Goal: Download file/media

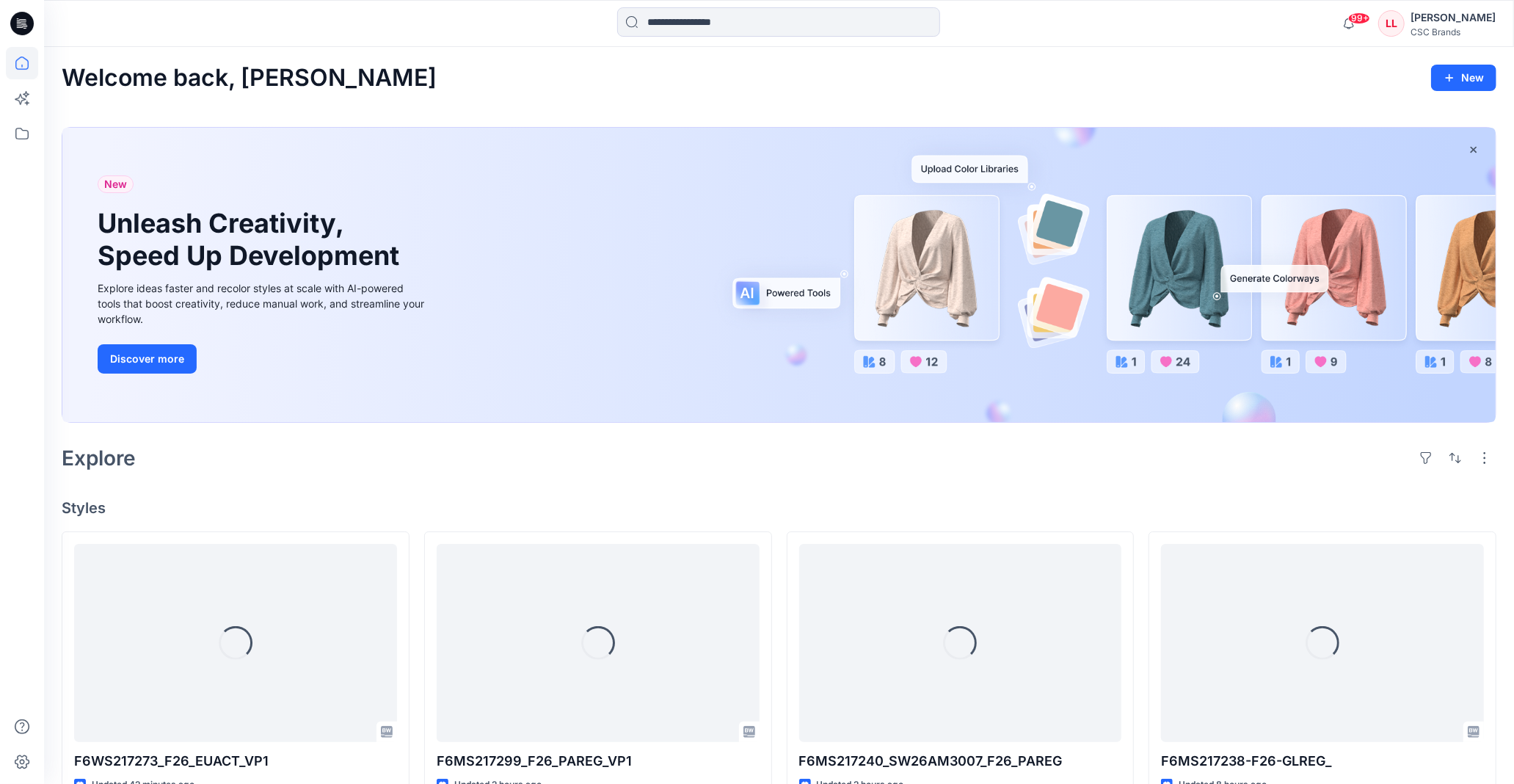
drag, startPoint x: 902, startPoint y: 88, endPoint x: 882, endPoint y: 88, distance: 20.0
click at [902, 88] on div "Welcome back, Luana New" at bounding box center [779, 78] width 1435 height 27
click at [24, 143] on icon at bounding box center [21, 133] width 32 height 32
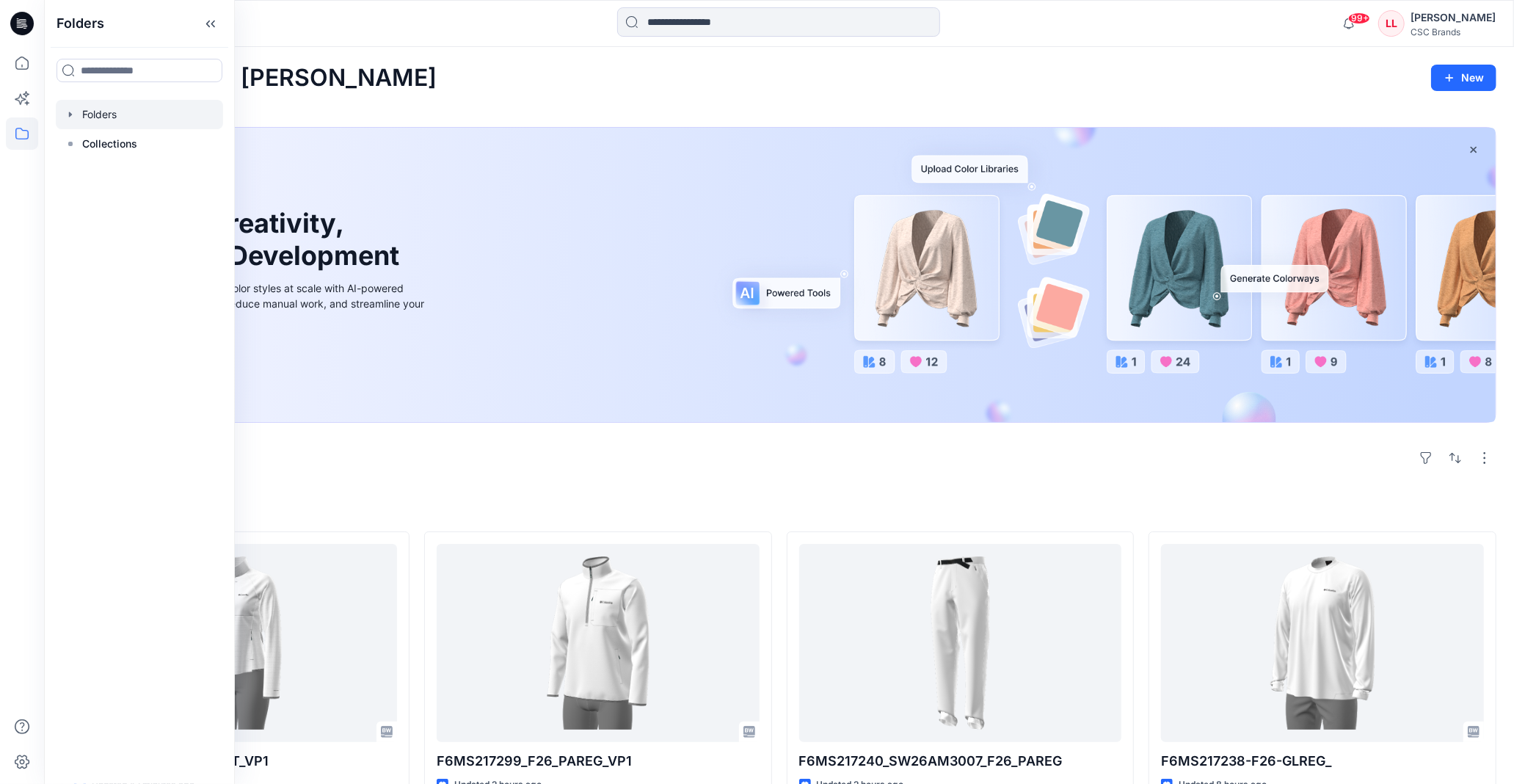
click at [65, 109] on icon "button" at bounding box center [71, 114] width 12 height 12
click at [79, 148] on icon "button" at bounding box center [85, 144] width 12 height 12
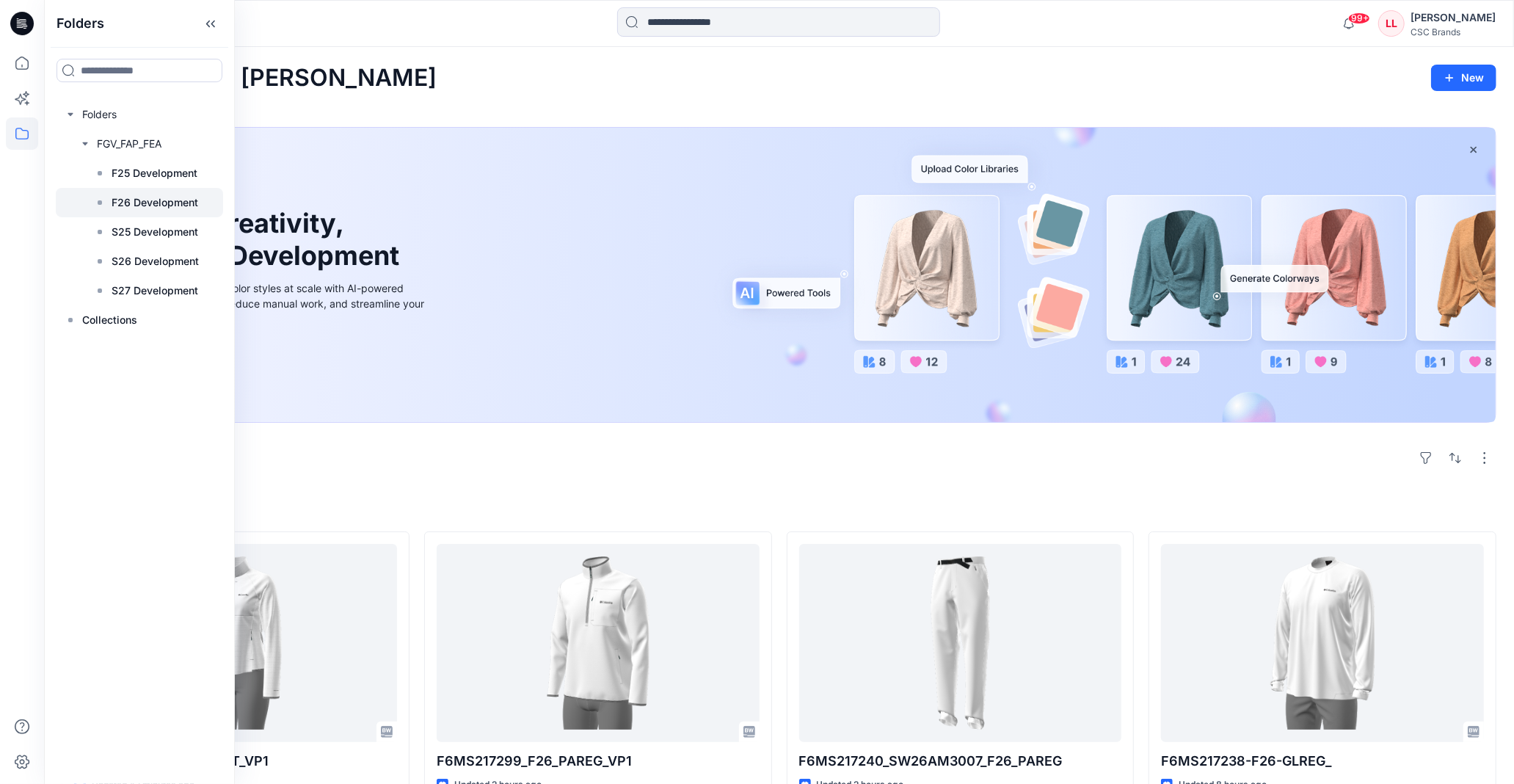
click at [140, 206] on p "F26 Development" at bounding box center [155, 202] width 86 height 17
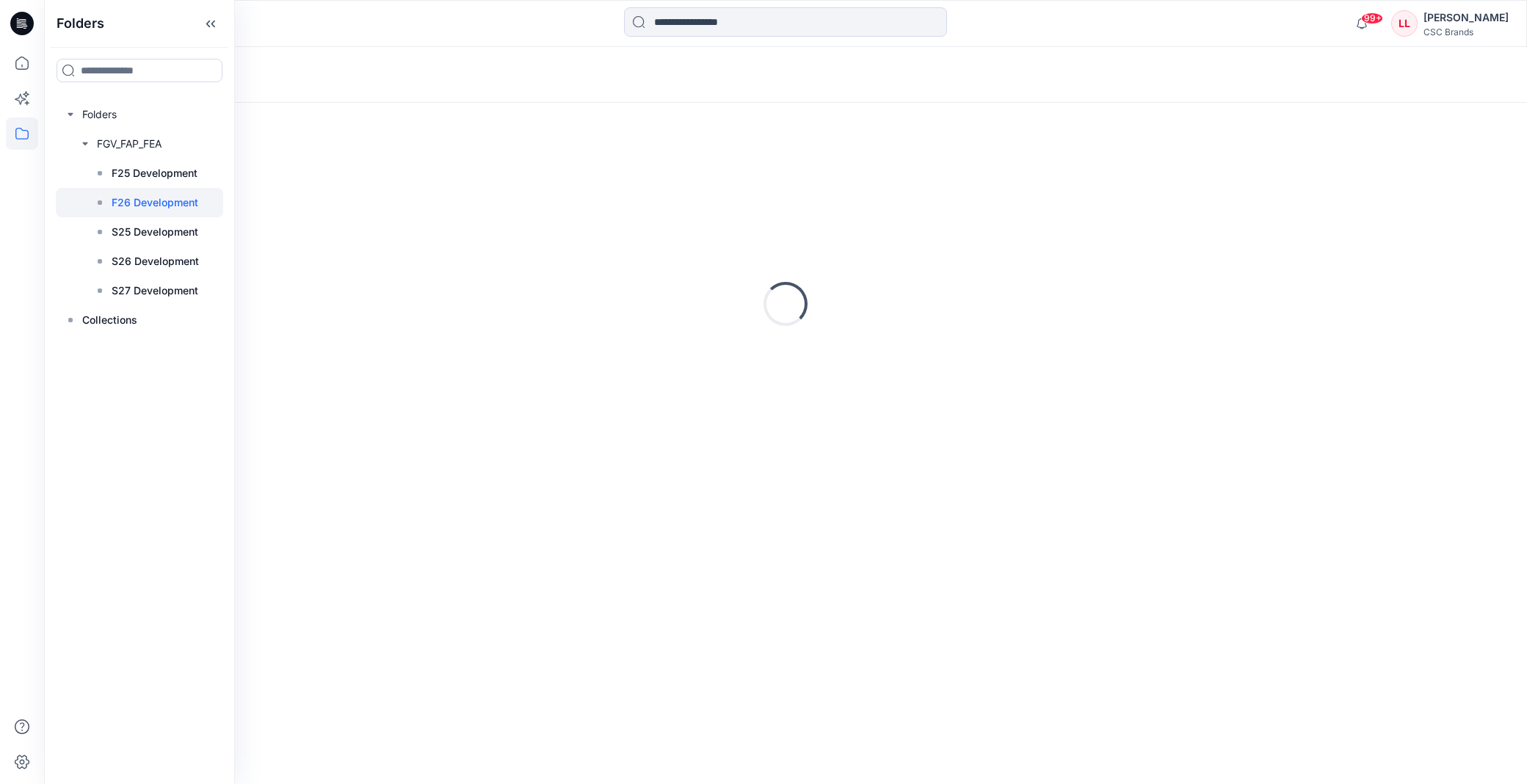
click at [413, 37] on div at bounding box center [230, 23] width 371 height 32
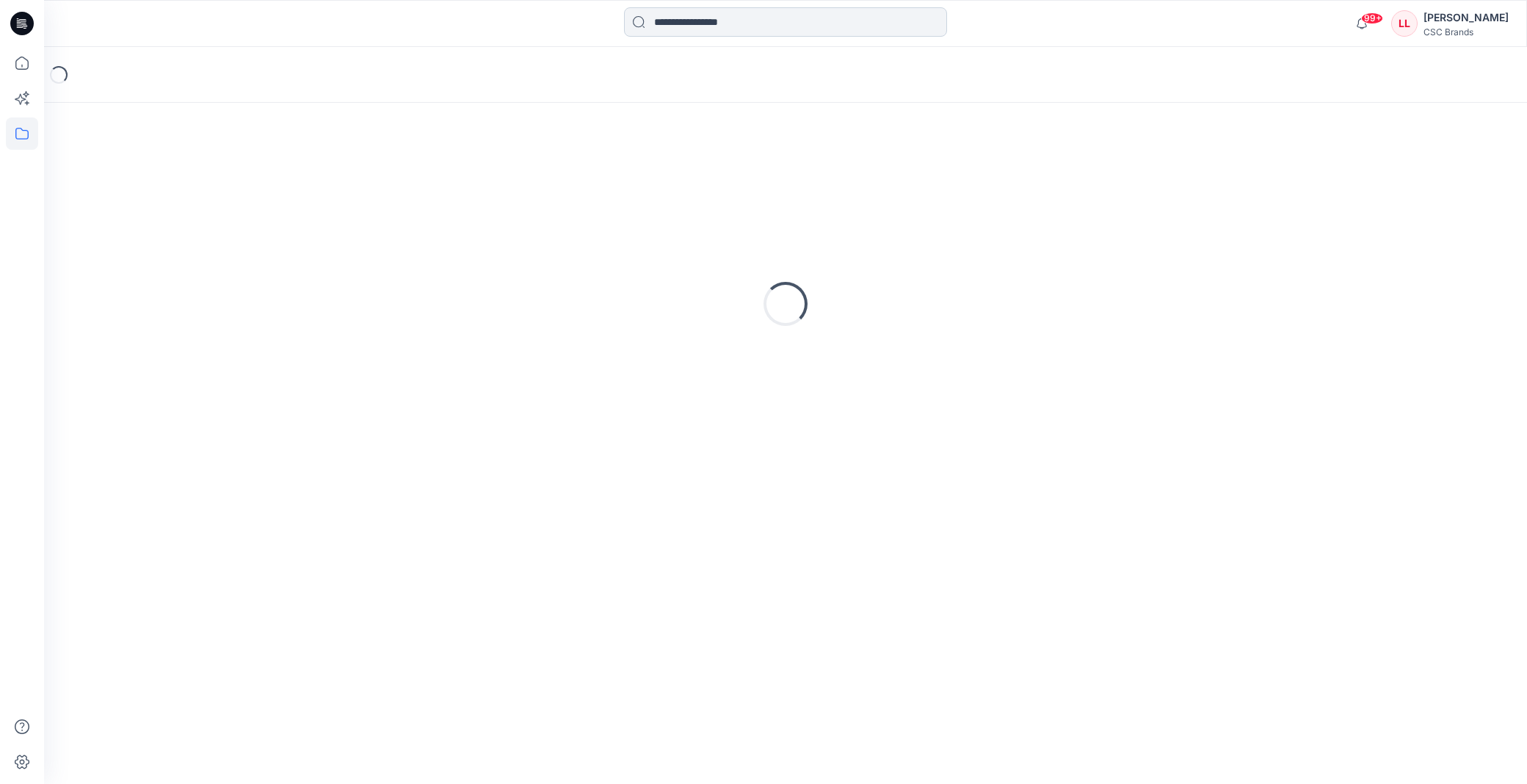
click at [684, 30] on input at bounding box center [785, 22] width 323 height 30
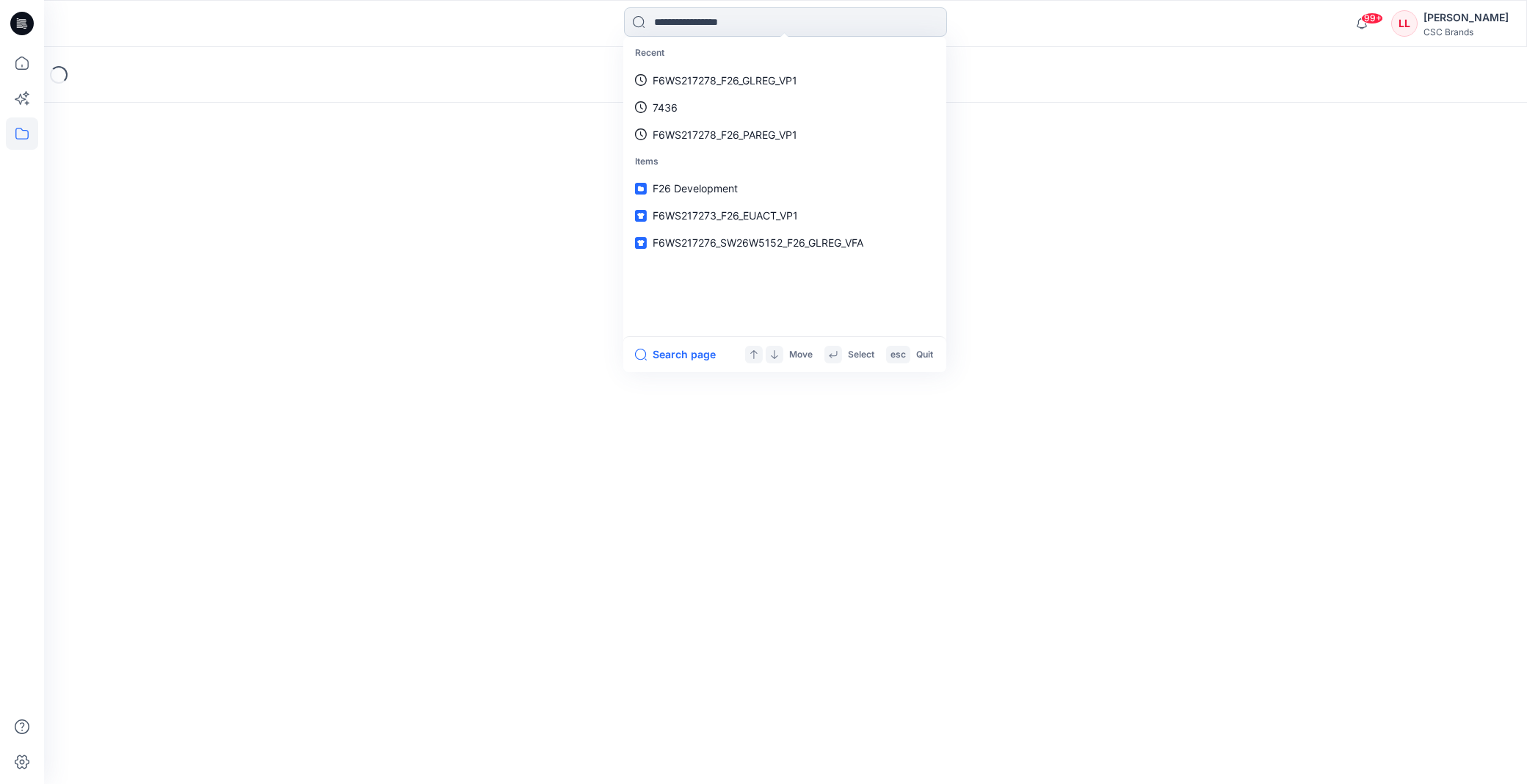
paste input "**********"
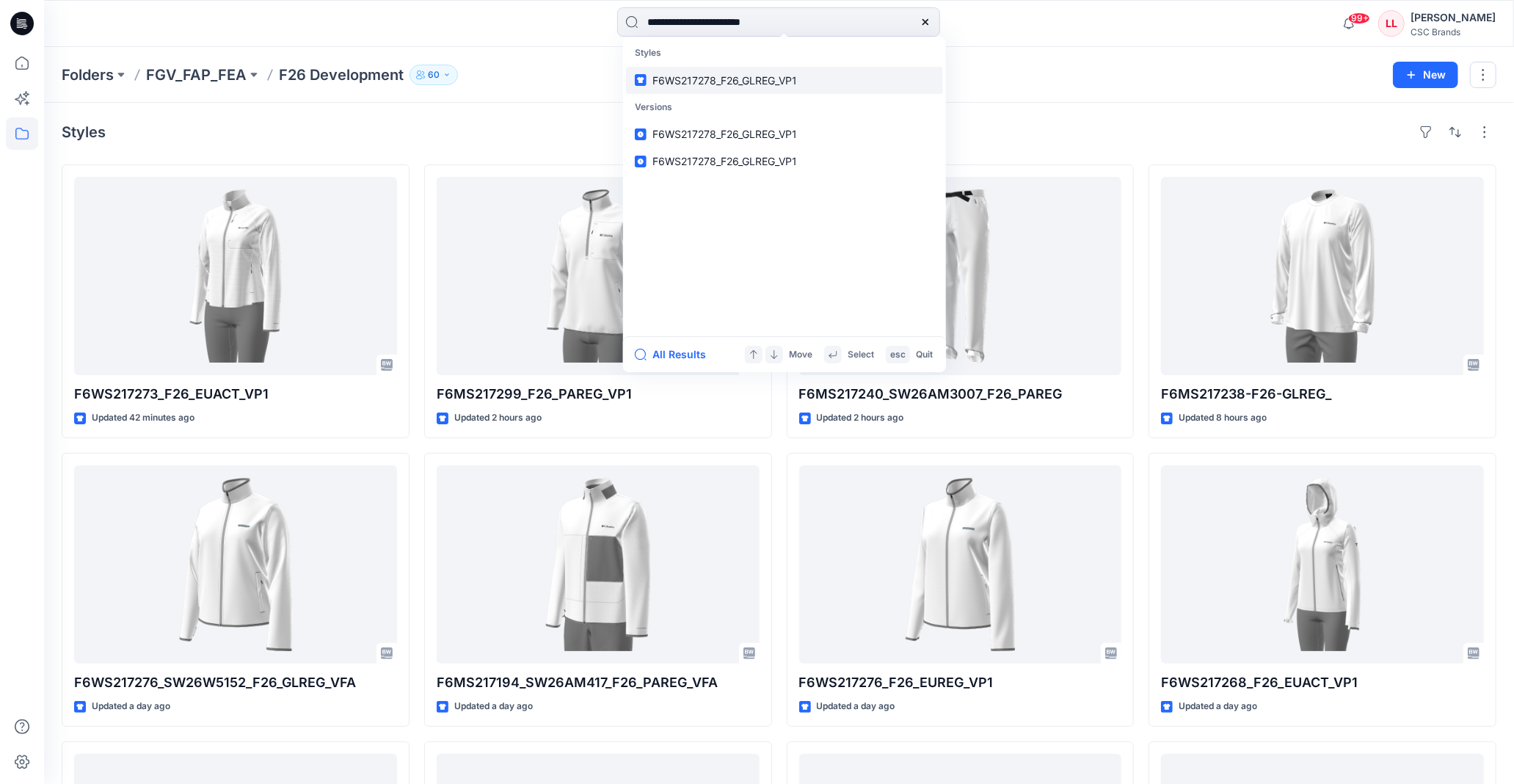
type input "**********"
click at [762, 74] on span "F6WS217278_F26_GLREG_VP1" at bounding box center [725, 80] width 145 height 12
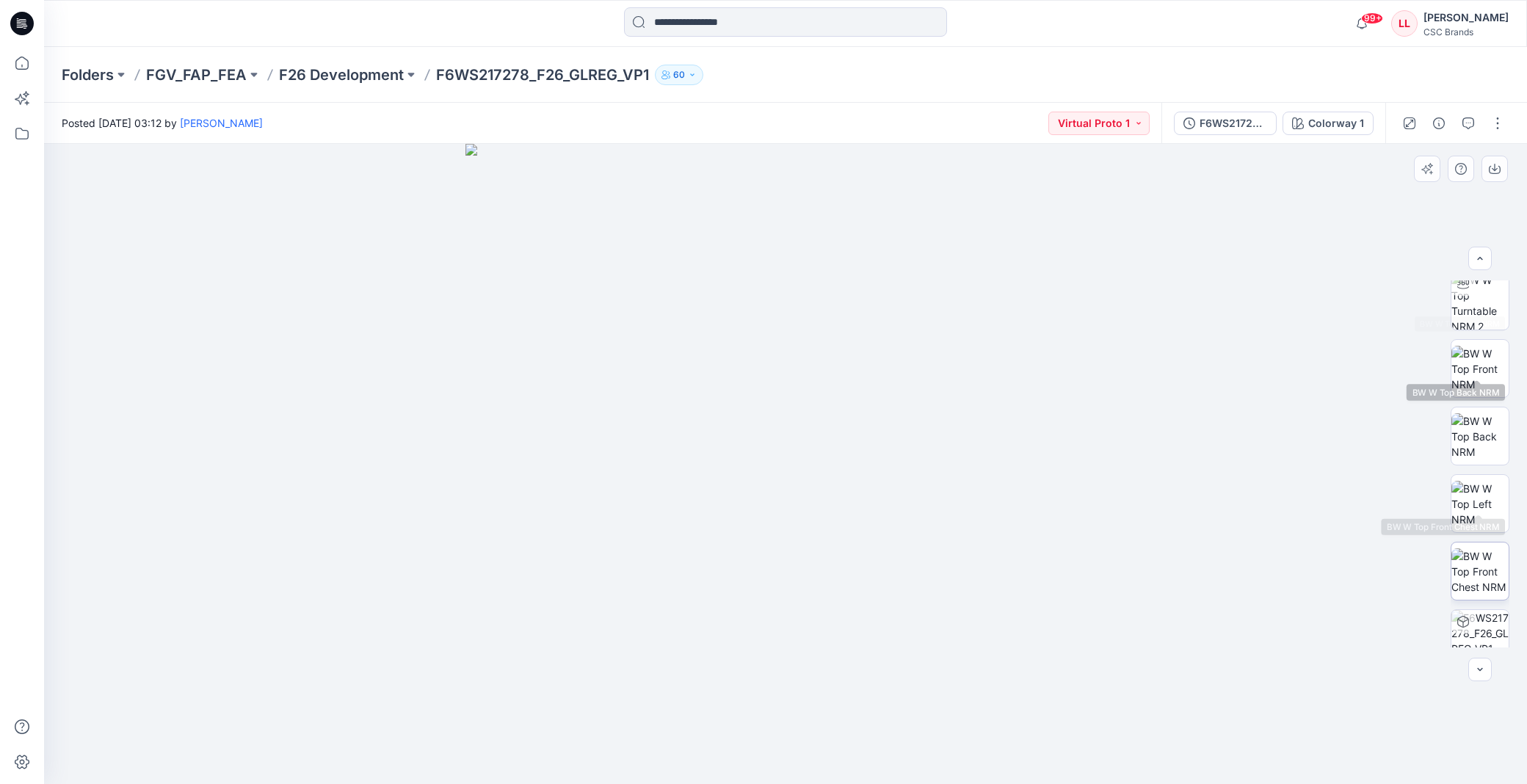
scroll to position [231, 0]
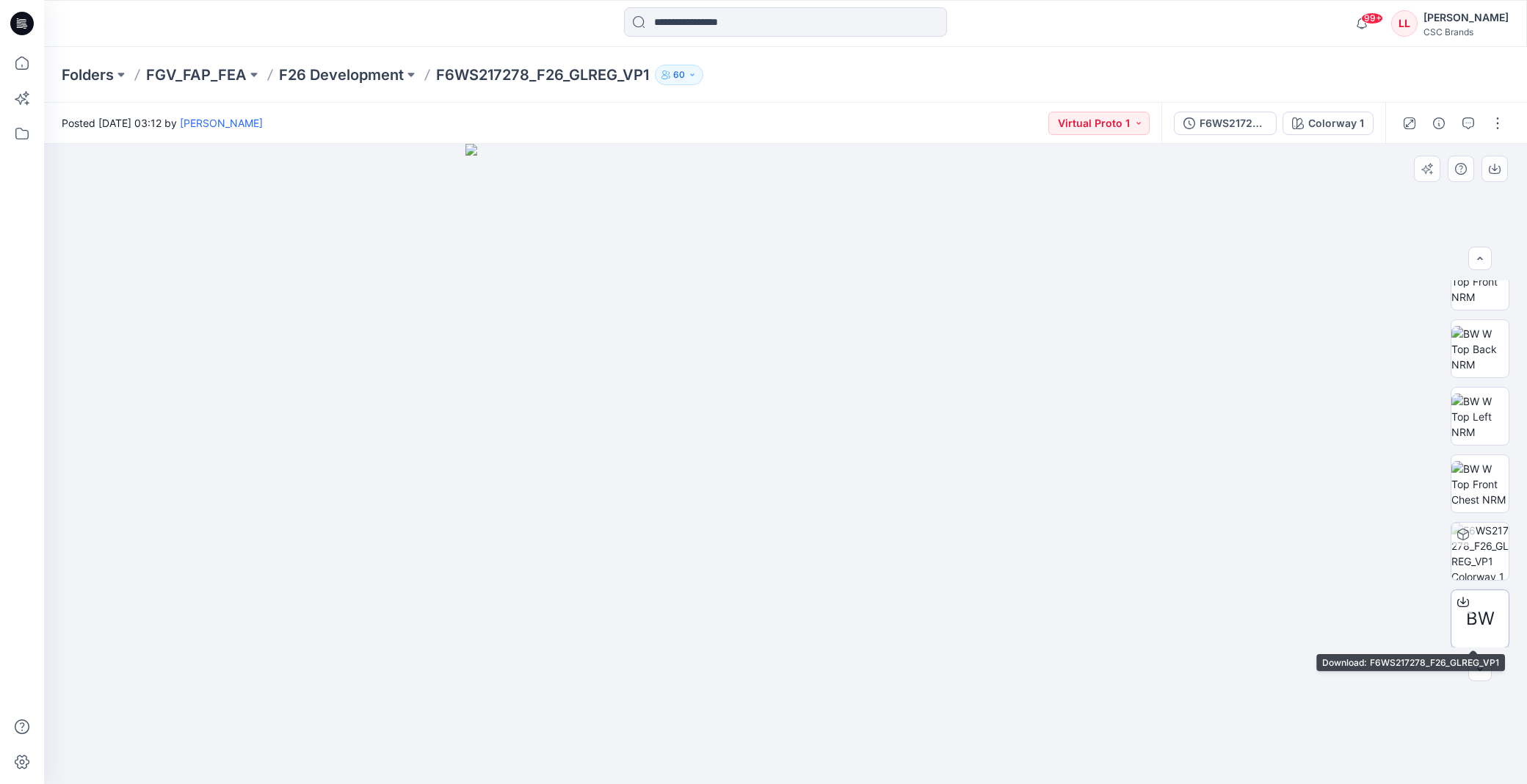
click at [1481, 618] on span "BW" at bounding box center [1480, 619] width 29 height 26
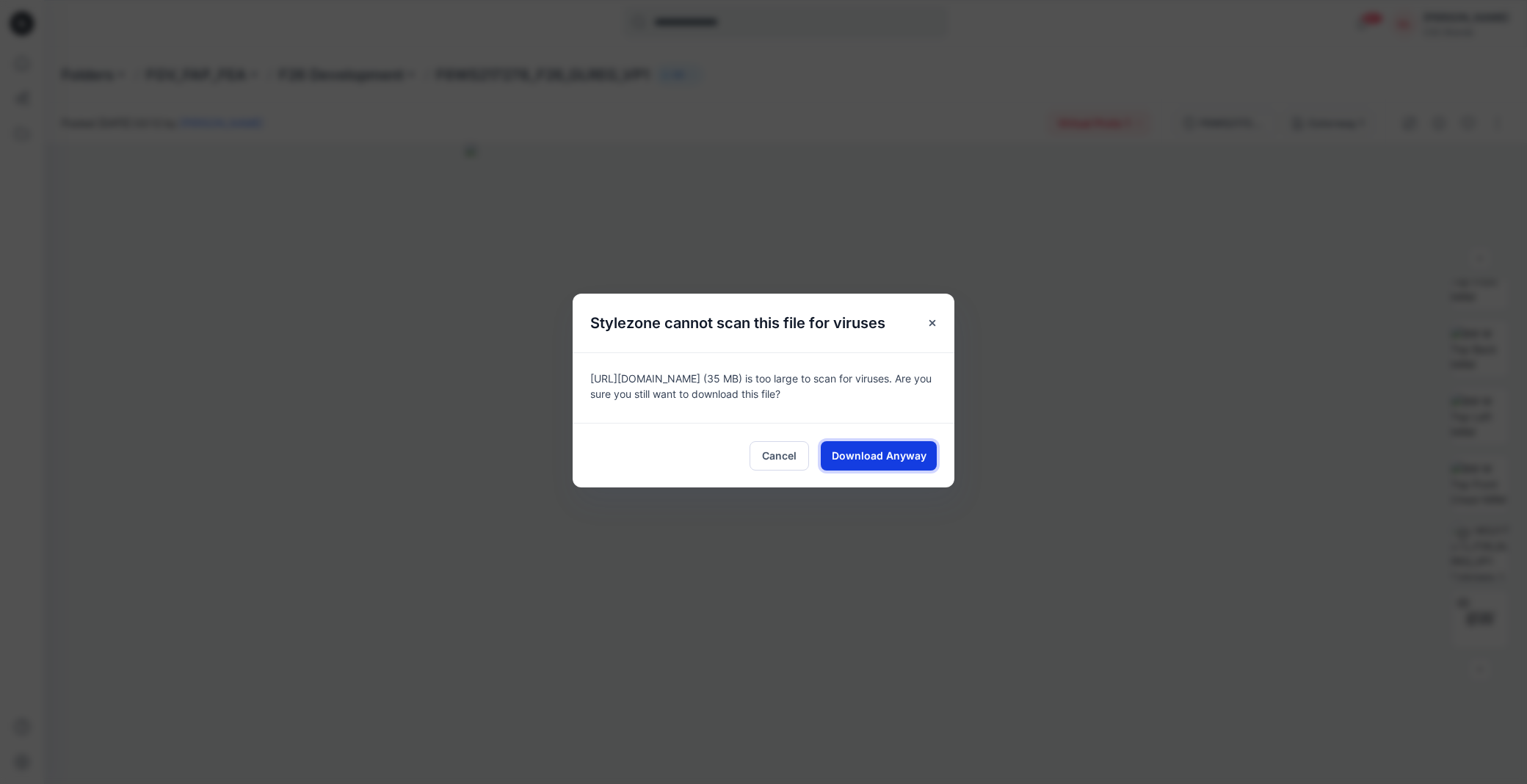
click at [886, 453] on span "Download Anyway" at bounding box center [879, 455] width 95 height 16
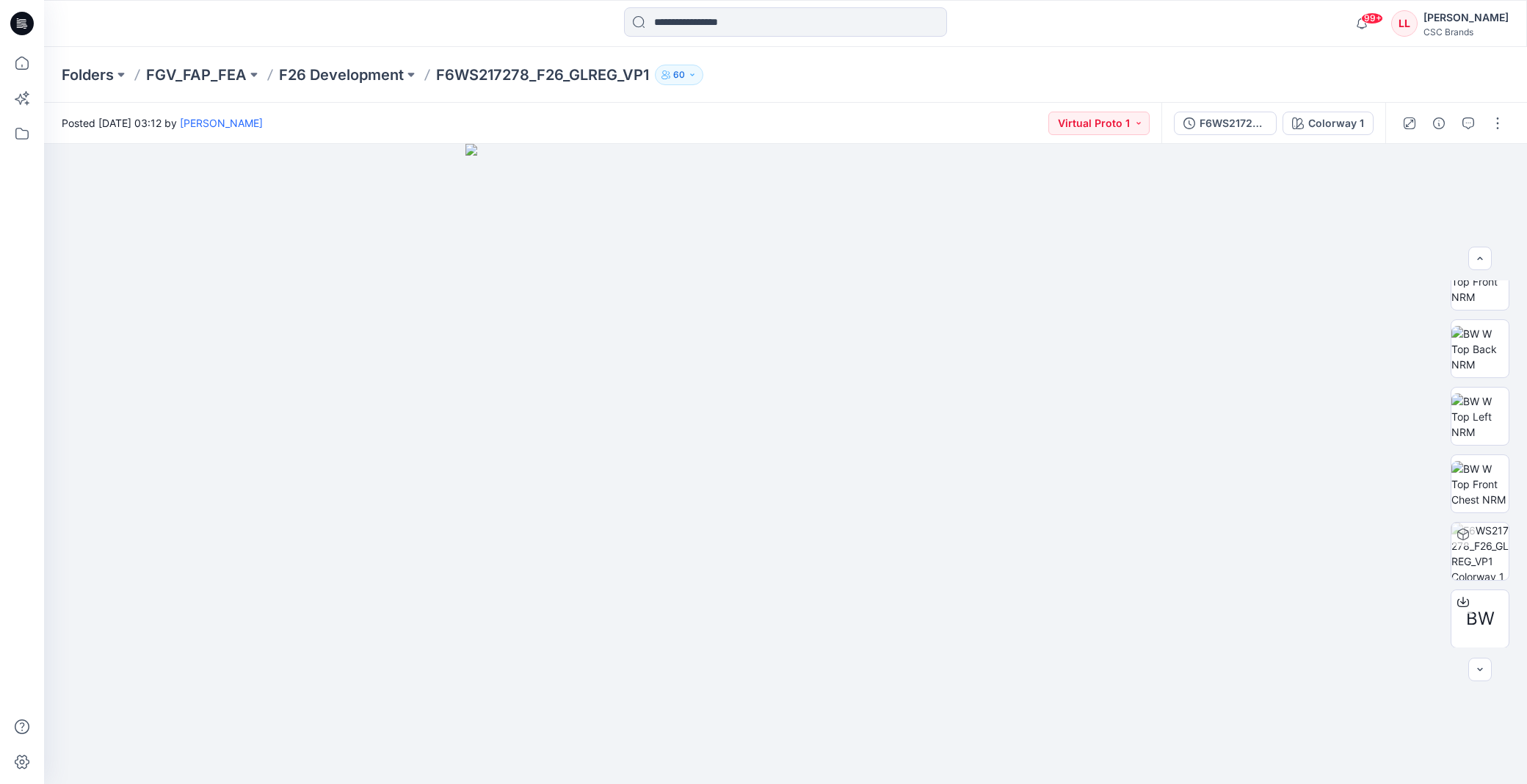
click at [1033, 81] on div "Folders FGV_FAP_FEA F26 Development F6WS217278_F26_GLREG_VP1 60" at bounding box center [728, 75] width 1333 height 21
click at [988, 68] on div "Folders FGV_FAP_FEA F26 Development F6WS217278_F26_GLREG_VP1 60" at bounding box center [728, 75] width 1333 height 21
